Goal: Task Accomplishment & Management: Complete application form

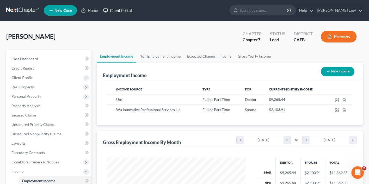
click at [116, 8] on link "Client Portal" at bounding box center [118, 10] width 34 height 9
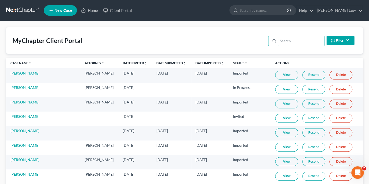
click at [287, 39] on input "search" at bounding box center [301, 41] width 46 height 10
type input "p"
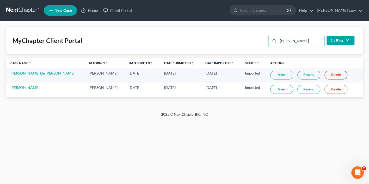
type input "[PERSON_NAME]"
click at [17, 88] on link "[PERSON_NAME]" at bounding box center [24, 87] width 29 height 4
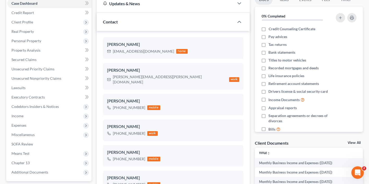
scroll to position [56, 0]
click at [44, 111] on span "Income" at bounding box center [49, 115] width 84 height 9
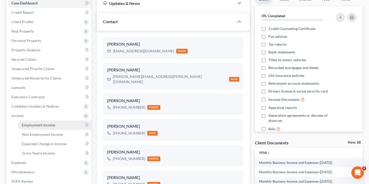
click at [42, 123] on span "Employment Income" at bounding box center [38, 125] width 33 height 4
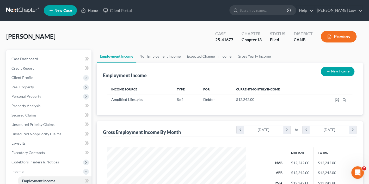
scroll to position [91, 149]
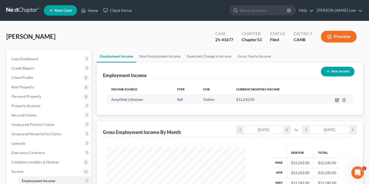
click at [335, 98] on icon "button" at bounding box center [337, 100] width 4 height 4
select select "1"
select select "4"
select select "0"
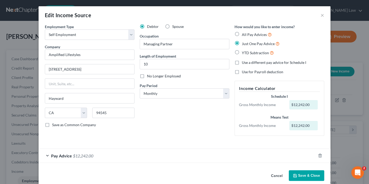
click at [324, 15] on div "Edit Income Source ×" at bounding box center [185, 15] width 292 height 18
click at [321, 15] on button "×" at bounding box center [322, 15] width 4 height 6
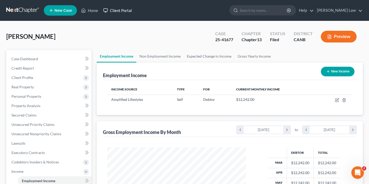
click at [121, 10] on link "Client Portal" at bounding box center [118, 10] width 34 height 9
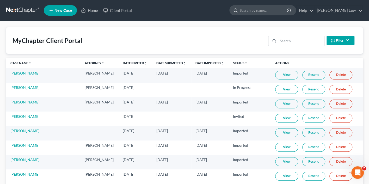
click at [283, 10] on input "search" at bounding box center [264, 10] width 48 height 10
type input "Lacey"
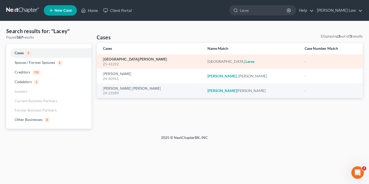
click at [114, 58] on link "[GEOGRAPHIC_DATA][PERSON_NAME]" at bounding box center [135, 60] width 64 height 4
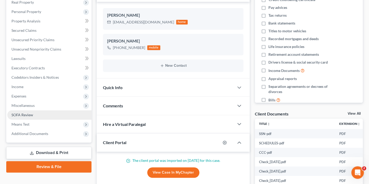
scroll to position [89, 0]
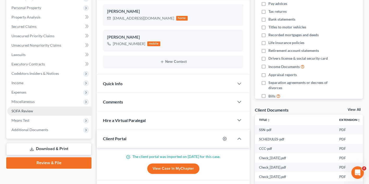
click at [36, 106] on link "SOFA Review" at bounding box center [49, 110] width 84 height 9
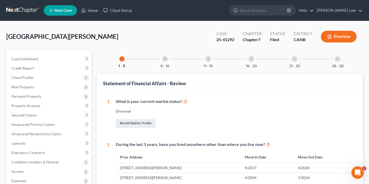
click at [249, 58] on div at bounding box center [251, 58] width 5 height 5
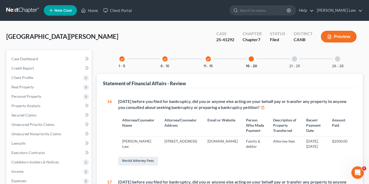
click at [251, 56] on div at bounding box center [251, 58] width 5 height 5
click at [207, 57] on icon "check" at bounding box center [208, 59] width 4 height 4
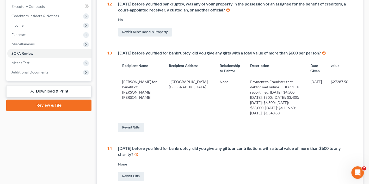
scroll to position [144, 0]
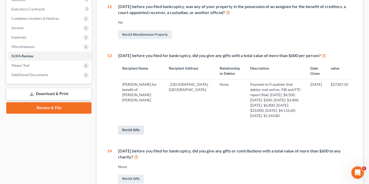
click at [132, 126] on link "Revisit Gifts" at bounding box center [131, 130] width 26 height 9
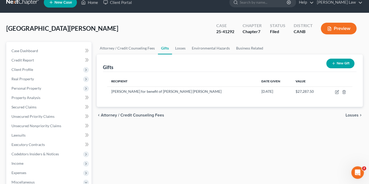
scroll to position [9, 0]
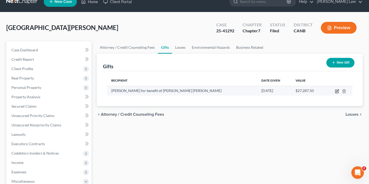
click at [337, 89] on icon "button" at bounding box center [337, 91] width 4 height 4
select select "4"
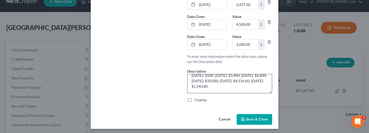
scroll to position [220, 0]
click at [221, 82] on textarea "Payment to Fraudster that debtor met online.. FBI and FTC report filed. [DATE]:…" at bounding box center [229, 83] width 85 height 19
click at [226, 79] on textarea "Payment to Fraudster that debtor met online.. FBI and FTC report filed. [DATE]:…" at bounding box center [229, 83] width 85 height 19
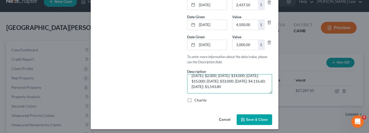
drag, startPoint x: 233, startPoint y: 86, endPoint x: 216, endPoint y: 81, distance: 17.9
click at [216, 81] on textarea "Payment to Fraudster that debtor met online.. FBI and FTC report filed. [DATE]:…" at bounding box center [229, 83] width 85 height 19
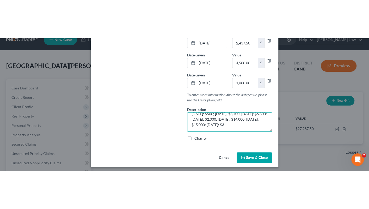
scroll to position [22, 0]
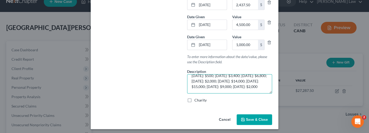
type textarea "Payment to Fraudster that debtor met online.. FBI and FTC report filed. [DATE]:…"
click at [251, 117] on span "Save & Close" at bounding box center [257, 119] width 22 height 4
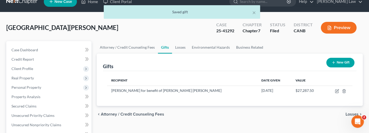
click at [341, 27] on button "Preview" at bounding box center [339, 28] width 36 height 12
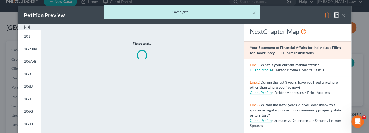
click at [326, 16] on div "× Saved gift" at bounding box center [181, 13] width 369 height 16
click at [328, 16] on div "× Saved gift" at bounding box center [181, 13] width 369 height 16
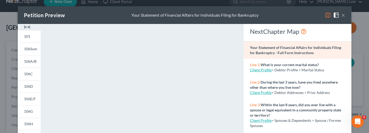
click at [329, 16] on img at bounding box center [328, 15] width 6 height 6
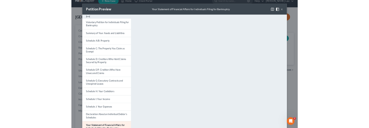
scroll to position [0, 0]
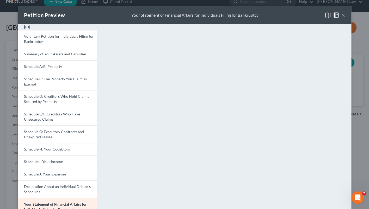
click at [343, 14] on button "×" at bounding box center [343, 15] width 4 height 6
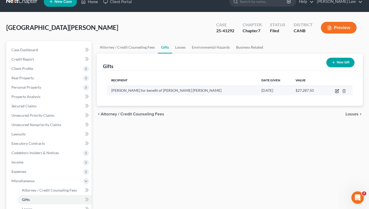
click at [337, 89] on icon "button" at bounding box center [337, 91] width 4 height 4
select select "4"
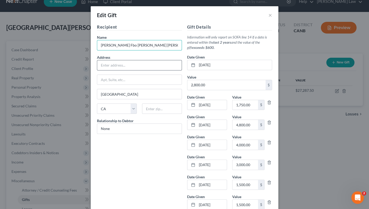
type input "[PERSON_NAME] Fbo [PERSON_NAME] [PERSON_NAME]"
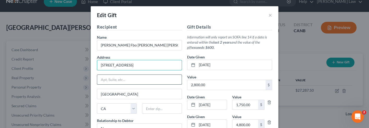
type input "[STREET_ADDRESS]"
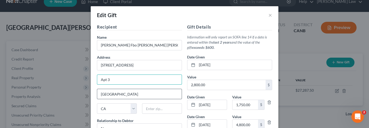
type input "Apt 3"
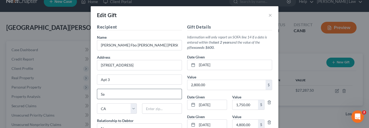
type input "S"
type input "[GEOGRAPHIC_DATA]"
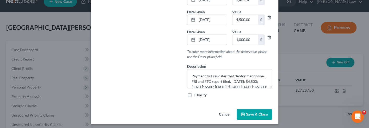
scroll to position [225, 0]
type input "91105"
click at [219, 79] on textarea "Payment to Fraudster that debtor met online.. FBI and FTC report filed. [DATE]:…" at bounding box center [229, 79] width 85 height 19
click at [252, 113] on span "Save & Close" at bounding box center [257, 115] width 22 height 4
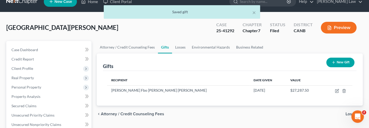
click at [340, 28] on button "Preview" at bounding box center [339, 28] width 36 height 12
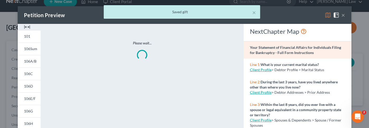
click at [328, 14] on div "× Saved gift" at bounding box center [181, 13] width 369 height 16
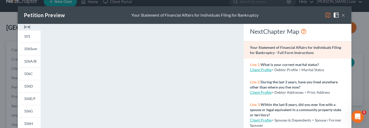
click at [328, 14] on img at bounding box center [328, 15] width 6 height 6
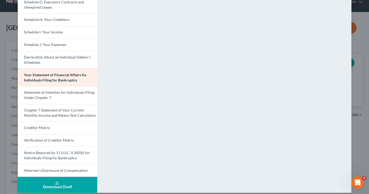
scroll to position [0, 0]
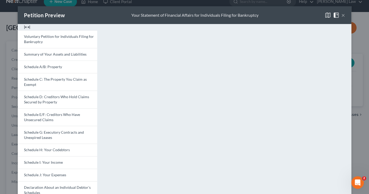
click at [343, 14] on button "×" at bounding box center [343, 15] width 4 height 6
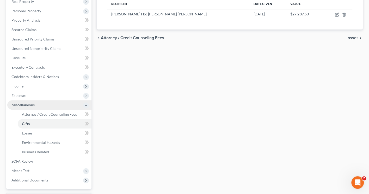
scroll to position [100, 0]
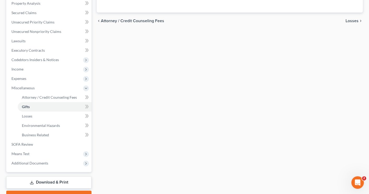
click at [42, 176] on link "Download & Print" at bounding box center [48, 182] width 85 height 12
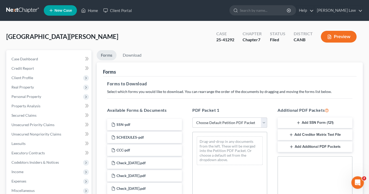
select select "2"
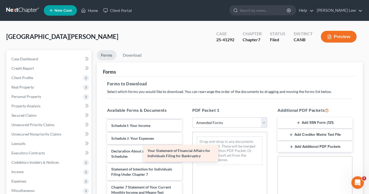
scroll to position [121, 0]
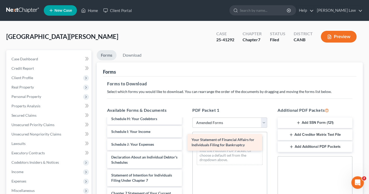
drag, startPoint x: 159, startPoint y: 153, endPoint x: 239, endPoint y: 140, distance: 81.3
click at [186, 140] on div "Your Statement of Financial Affairs for Individuals Filing for Bankruptcy Volun…" at bounding box center [144, 131] width 83 height 268
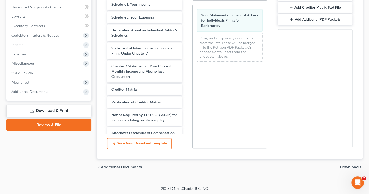
scroll to position [127, 0]
click at [350, 167] on span "Download" at bounding box center [349, 167] width 19 height 4
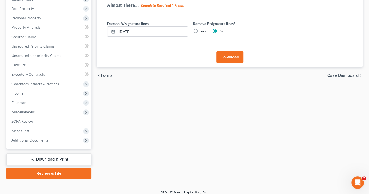
click at [200, 28] on label "Yes" at bounding box center [202, 30] width 5 height 5
click at [202, 28] on input "Yes" at bounding box center [203, 29] width 3 height 3
radio input "true"
radio input "false"
click at [226, 67] on div "chevron_left Forms Case Dashboard chevron_right" at bounding box center [230, 75] width 266 height 17
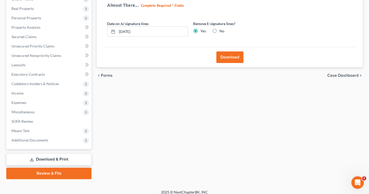
click at [228, 58] on button "Download" at bounding box center [229, 56] width 27 height 11
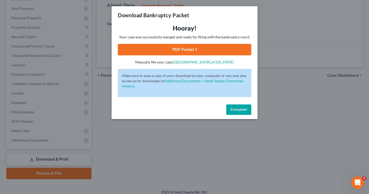
click at [215, 46] on link "PDF Packet 1" at bounding box center [184, 49] width 133 height 11
click at [240, 109] on span "Complete!" at bounding box center [238, 109] width 17 height 4
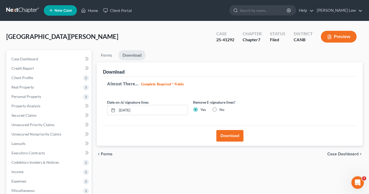
scroll to position [0, 0]
